Goal: Information Seeking & Learning: Learn about a topic

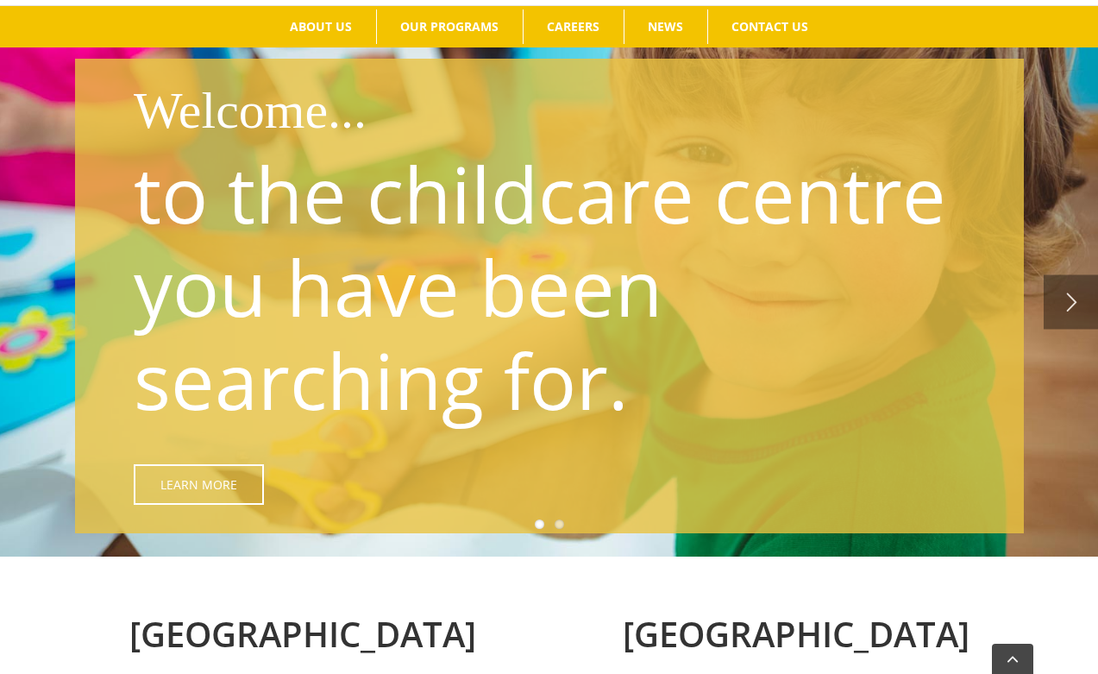
scroll to position [208, 0]
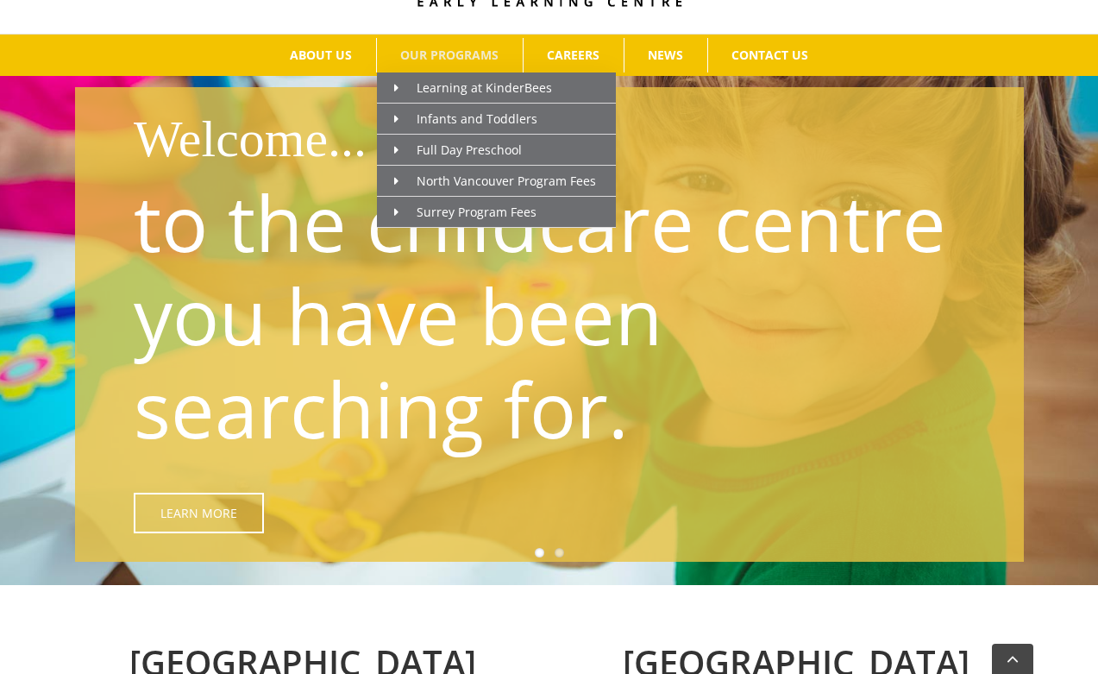
click at [450, 58] on span "OUR PROGRAMS" at bounding box center [449, 55] width 98 height 12
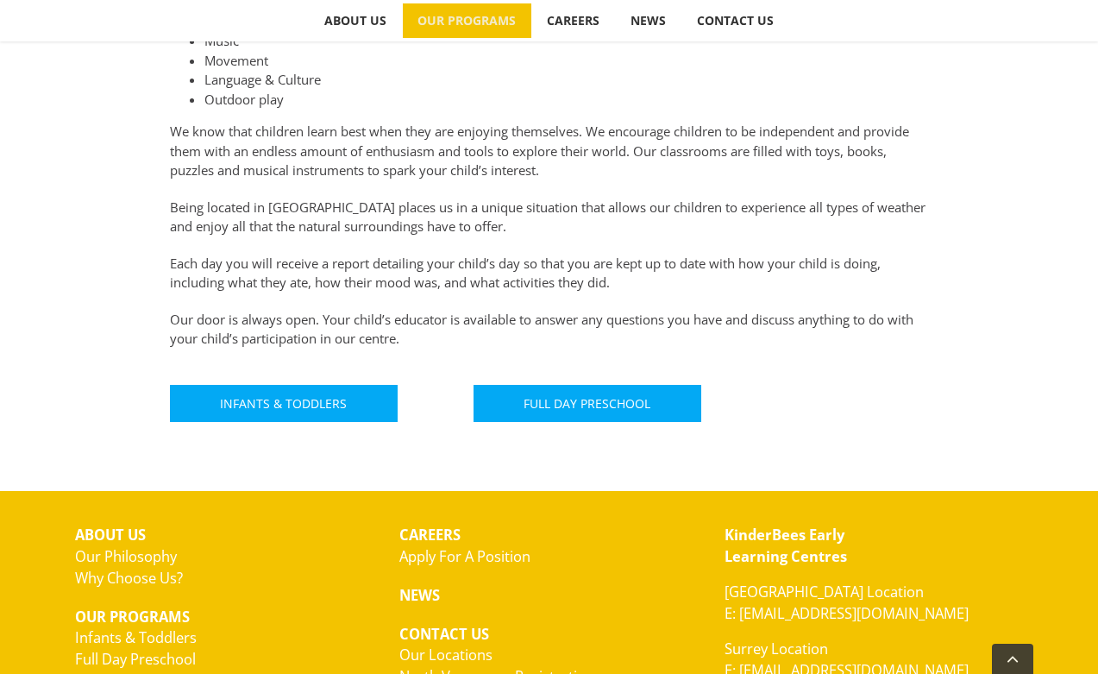
scroll to position [920, 0]
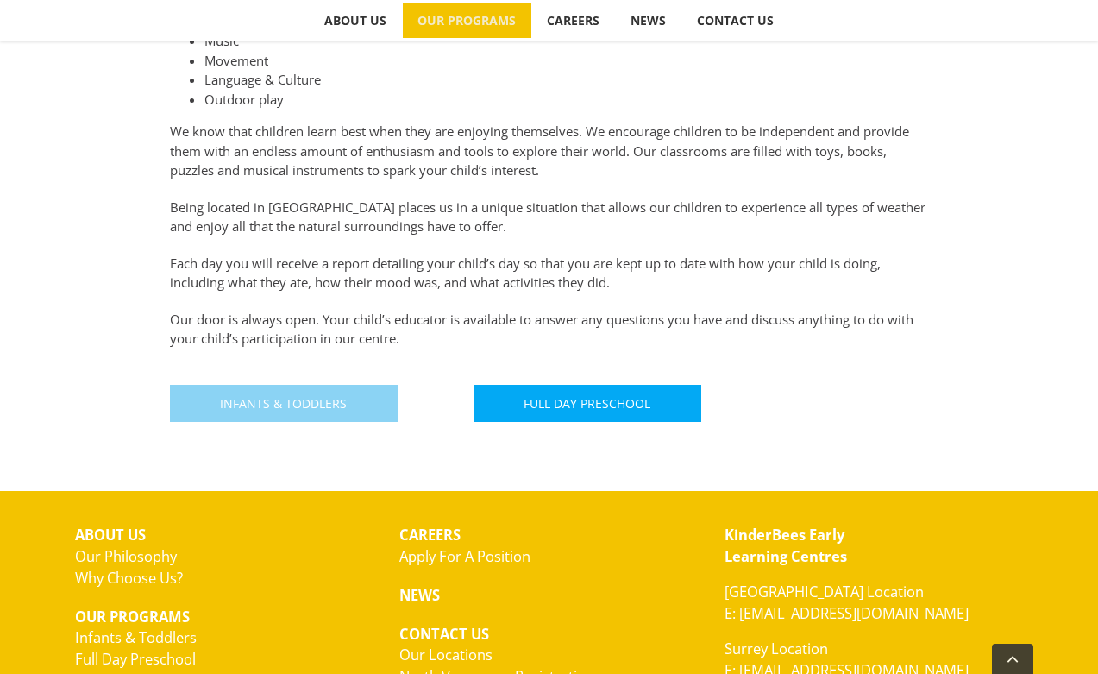
click at [349, 406] on link "Infants & Toddlers" at bounding box center [284, 403] width 228 height 37
